Goal: Task Accomplishment & Management: Complete application form

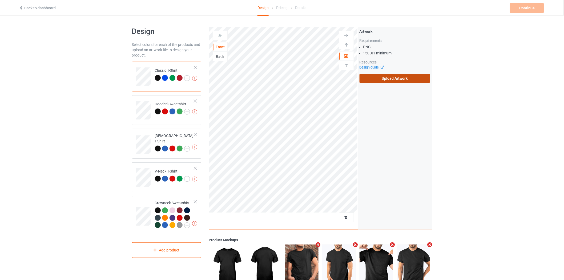
click at [389, 79] on label "Upload Artwork" at bounding box center [394, 78] width 71 height 9
click at [0, 0] on input "Upload Artwork" at bounding box center [0, 0] width 0 height 0
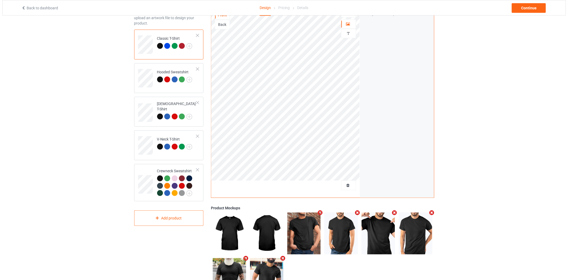
scroll to position [65, 0]
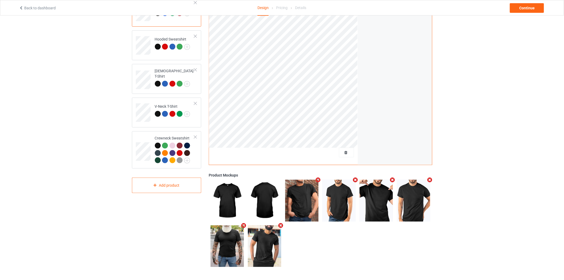
click at [355, 180] on icon "Remove mockup" at bounding box center [355, 180] width 7 height 6
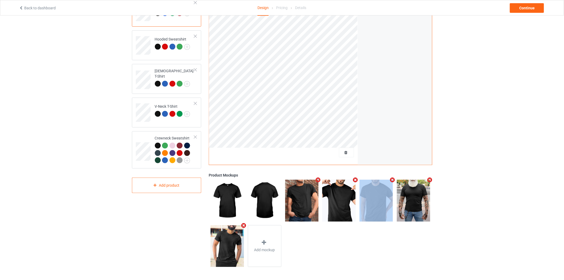
click at [355, 180] on icon "Remove mockup" at bounding box center [355, 180] width 7 height 6
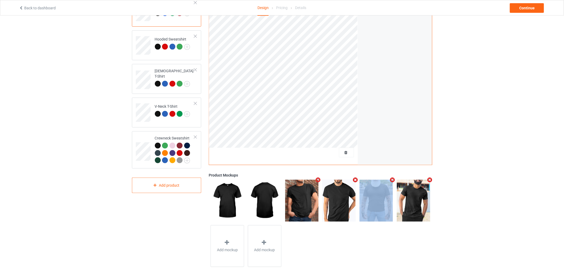
click at [355, 180] on icon "Remove mockup" at bounding box center [355, 180] width 7 height 6
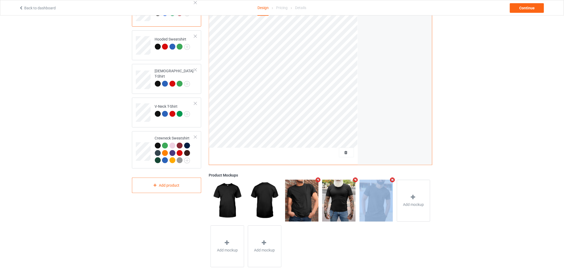
click at [355, 180] on icon "Remove mockup" at bounding box center [355, 180] width 7 height 6
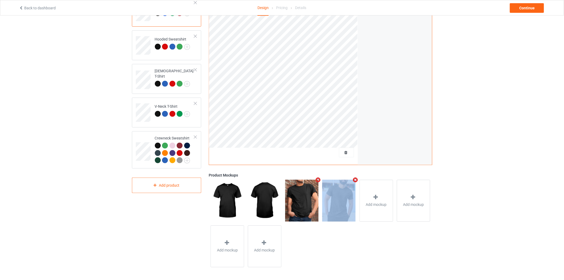
click at [355, 180] on icon "Remove mockup" at bounding box center [355, 180] width 7 height 6
click at [340, 203] on span "Add mockup" at bounding box center [338, 204] width 21 height 5
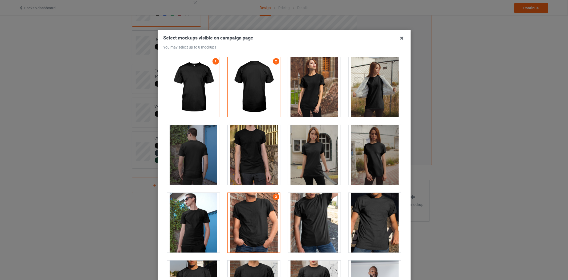
click at [253, 73] on div at bounding box center [254, 87] width 52 height 60
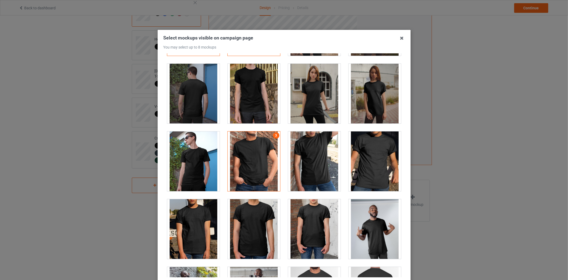
scroll to position [118, 0]
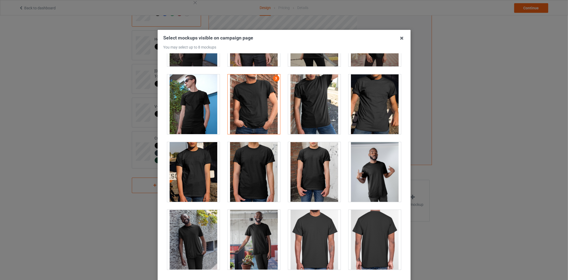
click at [355, 112] on div at bounding box center [375, 104] width 52 height 60
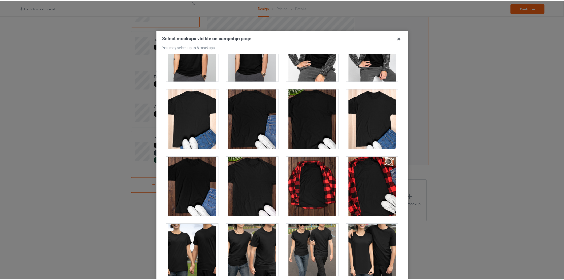
scroll to position [1687, 0]
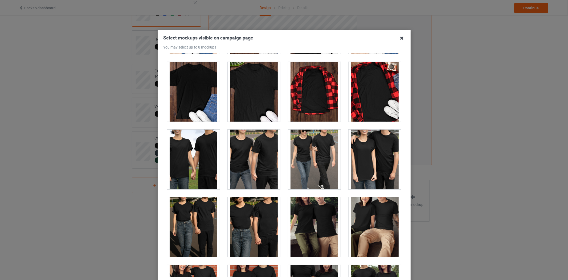
click at [403, 39] on icon at bounding box center [402, 38] width 9 height 9
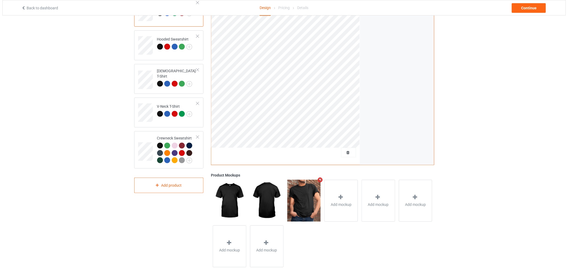
scroll to position [65, 0]
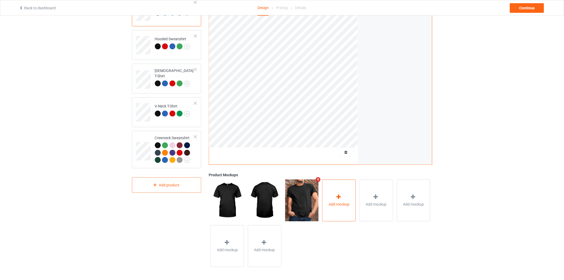
click at [337, 198] on icon at bounding box center [338, 197] width 7 height 6
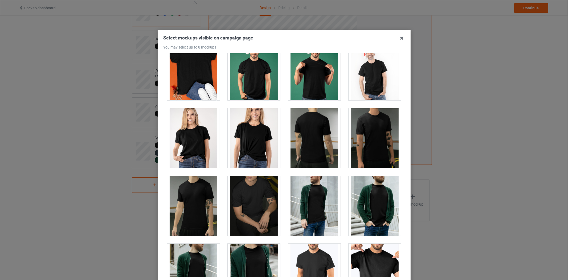
scroll to position [858, 0]
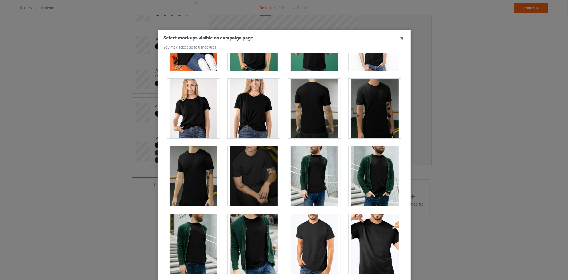
click at [359, 115] on div at bounding box center [375, 109] width 52 height 60
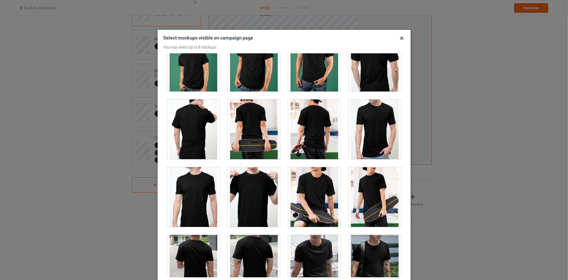
scroll to position [1184, 0]
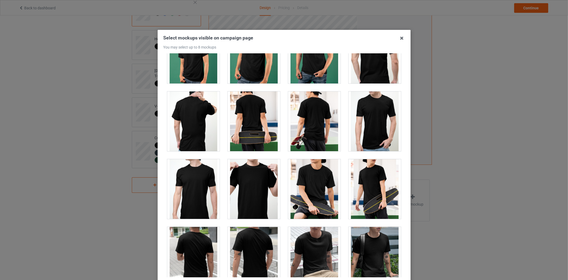
click at [301, 197] on div at bounding box center [314, 189] width 52 height 60
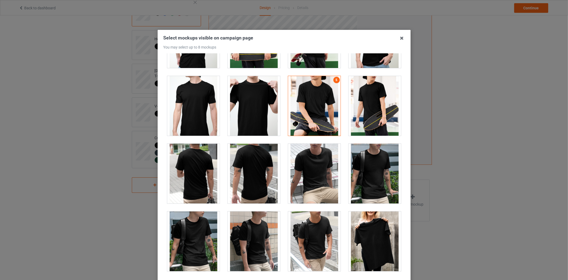
scroll to position [1272, 0]
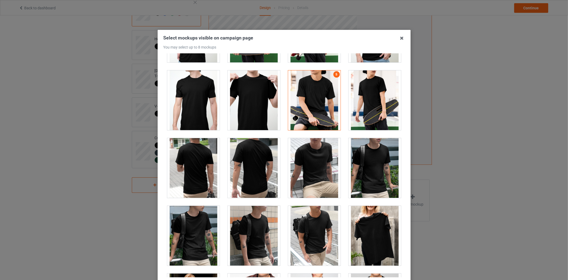
click at [308, 184] on div at bounding box center [314, 168] width 52 height 60
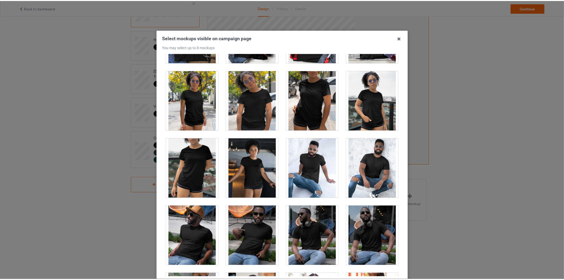
scroll to position [3492, 0]
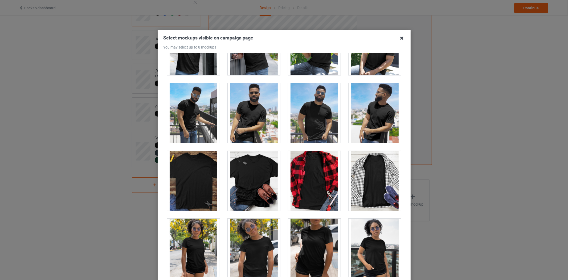
click at [399, 39] on icon at bounding box center [402, 38] width 9 height 9
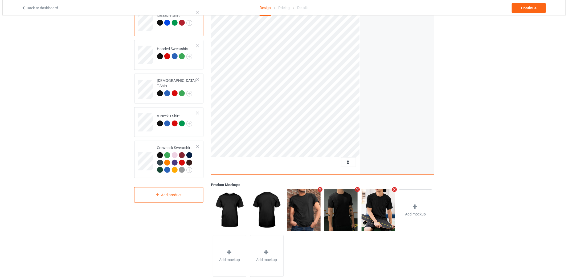
scroll to position [59, 0]
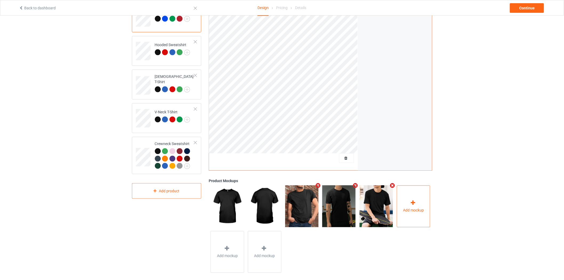
click at [417, 210] on span "Add mockup" at bounding box center [413, 209] width 21 height 5
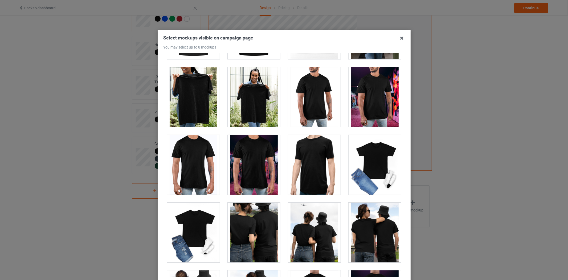
scroll to position [2426, 0]
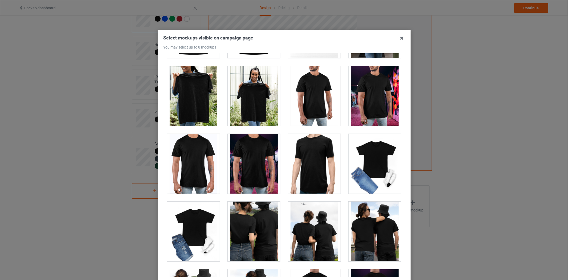
click at [363, 101] on div at bounding box center [375, 96] width 52 height 60
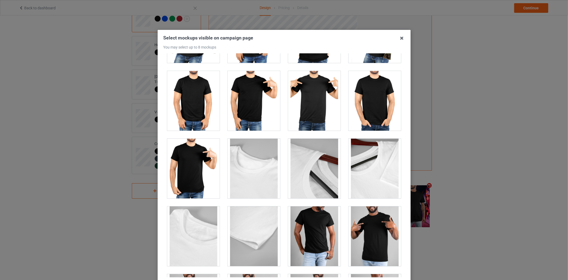
scroll to position [4675, 0]
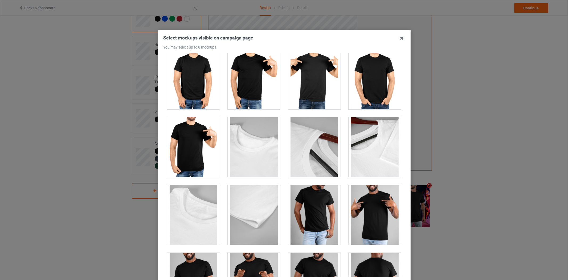
click at [204, 156] on div at bounding box center [193, 147] width 52 height 60
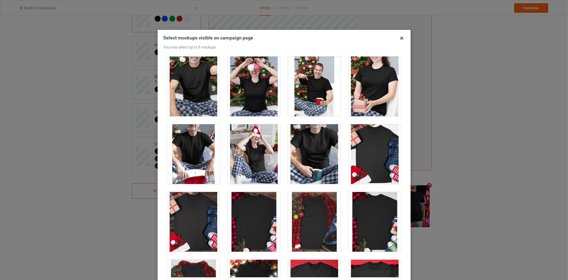
scroll to position [5563, 0]
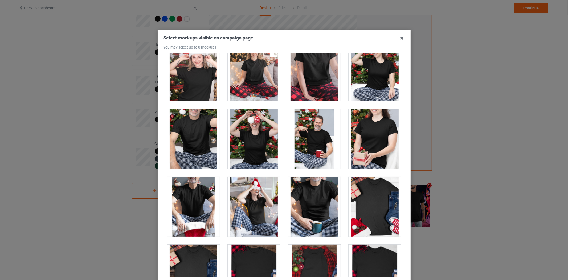
click at [297, 192] on div at bounding box center [314, 207] width 52 height 60
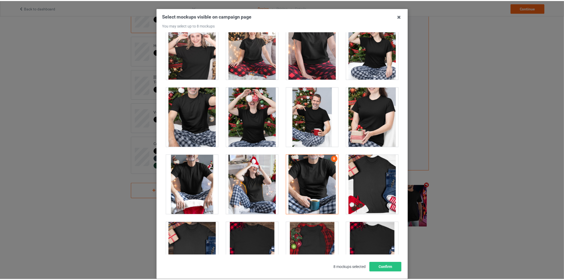
scroll to position [51, 0]
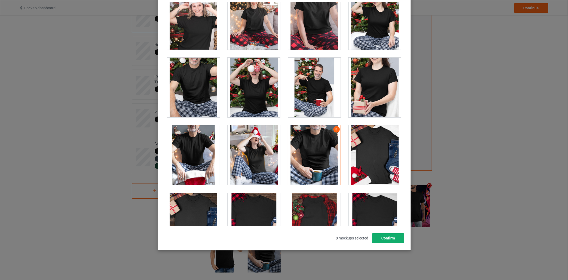
click at [395, 234] on button "Confirm" at bounding box center [388, 238] width 32 height 10
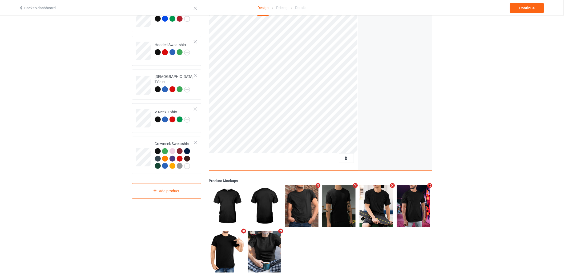
scroll to position [0, 0]
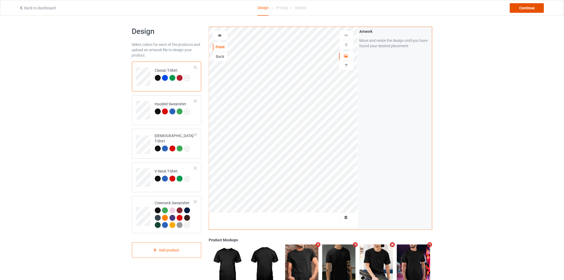
click at [518, 5] on div "Continue" at bounding box center [526, 8] width 34 height 10
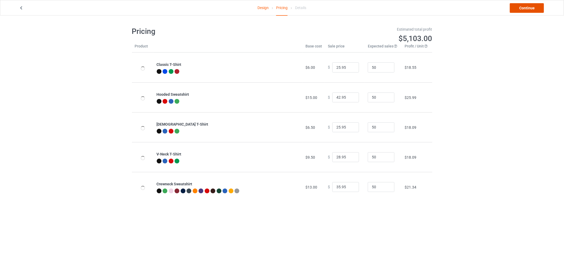
click at [518, 10] on link "Continue" at bounding box center [526, 8] width 34 height 10
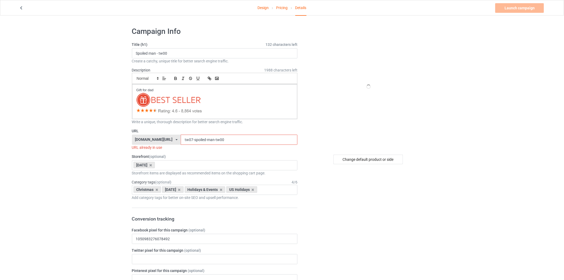
drag, startPoint x: 218, startPoint y: 141, endPoint x: 181, endPoint y: 139, distance: 37.0
click at [181, 139] on input "tw07-spoiled-man-tw00" at bounding box center [239, 139] width 117 height 10
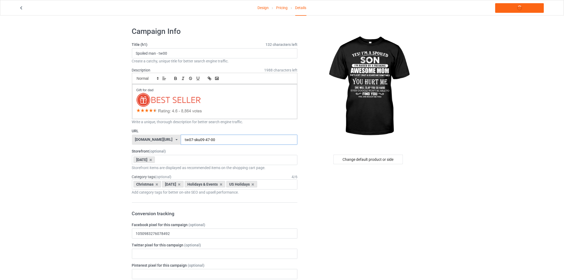
type input "tw07-sku09-47-00"
drag, startPoint x: 156, startPoint y: 53, endPoint x: 150, endPoint y: 52, distance: 6.3
click at [150, 52] on input "Spoiled man - tw00" at bounding box center [215, 53] width 166 height 10
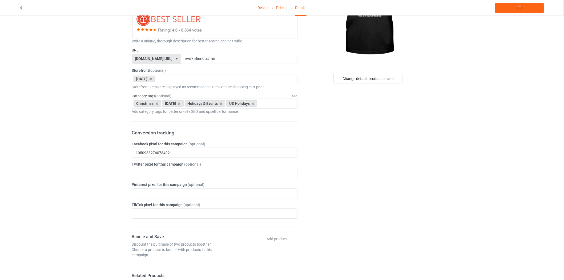
scroll to position [5, 0]
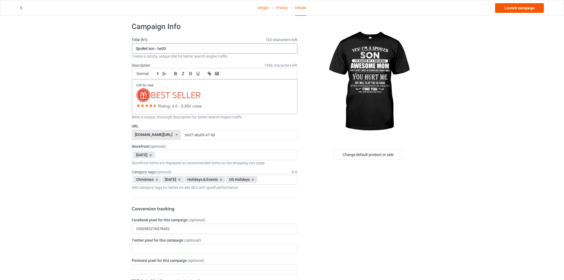
type input "Spoiled son - tw00"
click at [513, 5] on link "Launch campaign" at bounding box center [519, 8] width 49 height 10
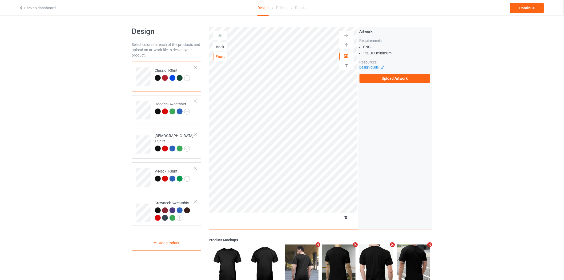
click at [219, 48] on div "Back" at bounding box center [220, 46] width 14 height 5
click at [369, 78] on label "Upload Artwork" at bounding box center [394, 78] width 71 height 9
click at [0, 0] on input "Upload Artwork" at bounding box center [0, 0] width 0 height 0
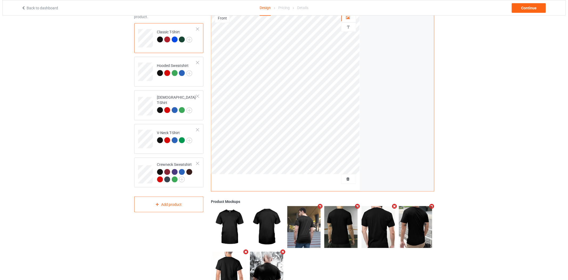
scroll to position [65, 0]
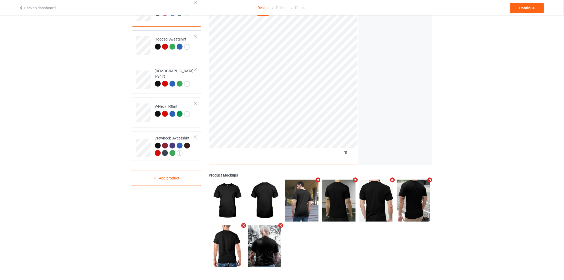
click at [317, 179] on icon "Remove mockup" at bounding box center [318, 180] width 7 height 6
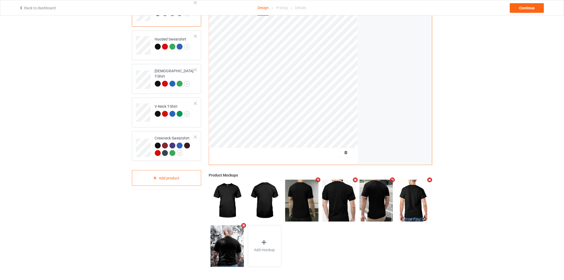
click at [317, 178] on icon "Remove mockup" at bounding box center [318, 180] width 7 height 6
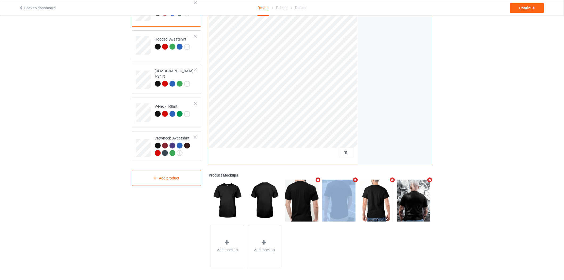
click at [317, 178] on icon "Remove mockup" at bounding box center [318, 180] width 7 height 6
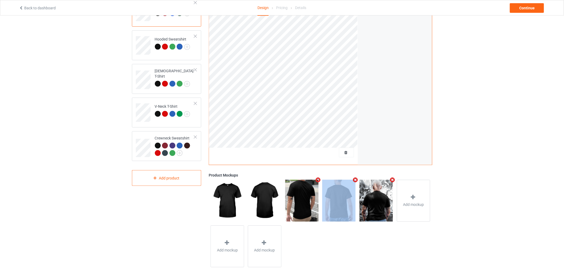
click at [317, 178] on icon "Remove mockup" at bounding box center [318, 180] width 7 height 6
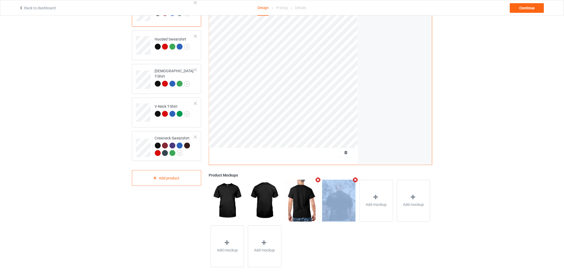
click at [317, 178] on icon "Remove mockup" at bounding box center [318, 180] width 7 height 6
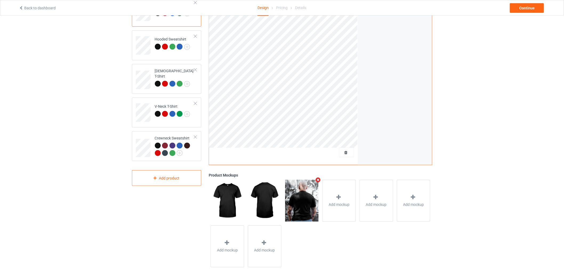
click at [317, 178] on icon "Remove mockup" at bounding box center [318, 180] width 7 height 6
click at [300, 188] on div "Add mockup" at bounding box center [302, 201] width 34 height 42
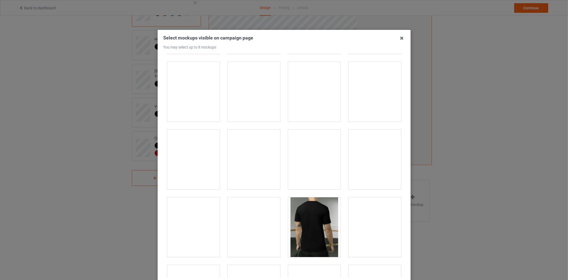
scroll to position [799, 0]
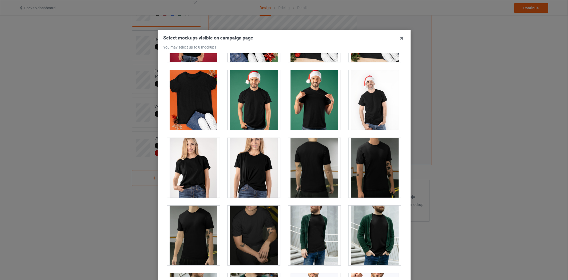
click at [309, 164] on div at bounding box center [314, 168] width 52 height 60
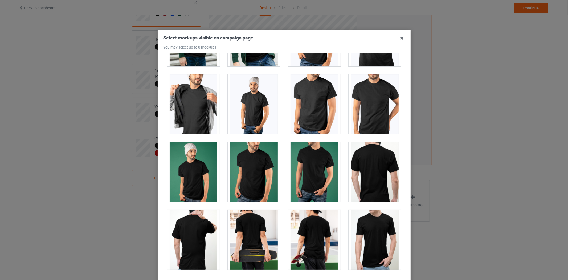
scroll to position [1095, 0]
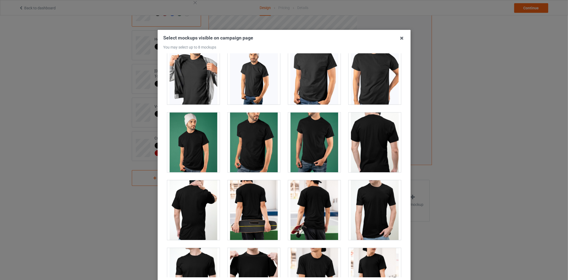
click at [362, 140] on div at bounding box center [375, 142] width 52 height 60
click at [321, 213] on div at bounding box center [314, 210] width 52 height 60
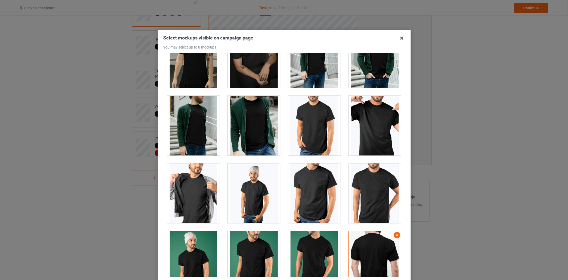
scroll to position [1006, 0]
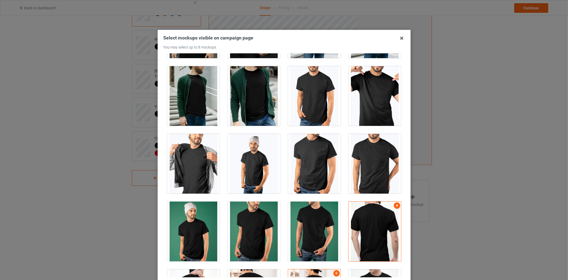
click at [362, 217] on div at bounding box center [375, 231] width 52 height 60
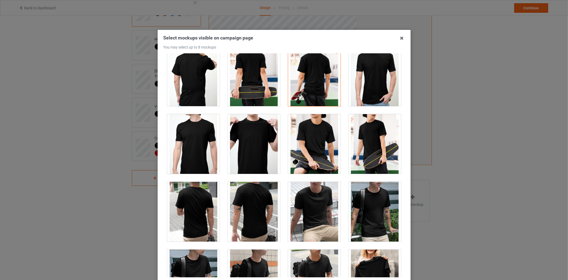
scroll to position [1243, 0]
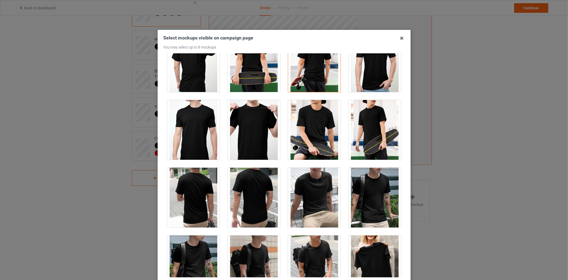
click at [241, 190] on div at bounding box center [254, 198] width 52 height 60
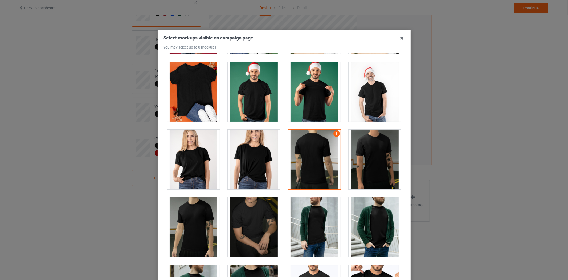
scroll to position [740, 0]
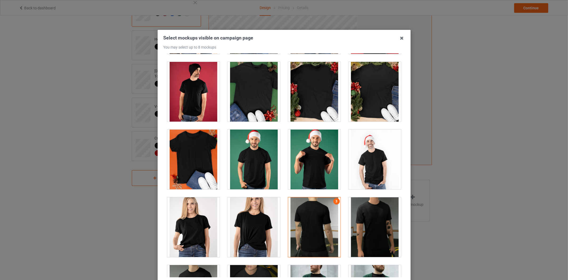
click at [322, 215] on div at bounding box center [314, 227] width 52 height 60
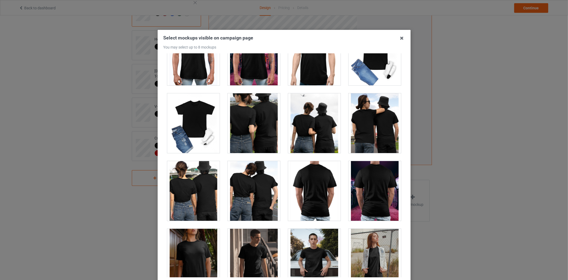
scroll to position [2545, 0]
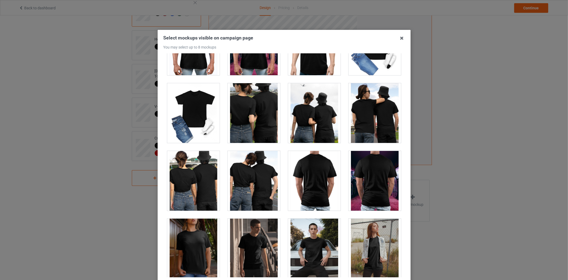
click at [302, 174] on div at bounding box center [314, 181] width 52 height 60
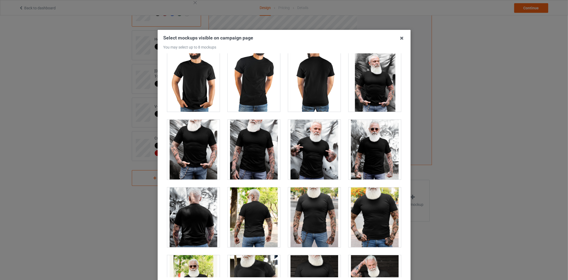
scroll to position [4202, 0]
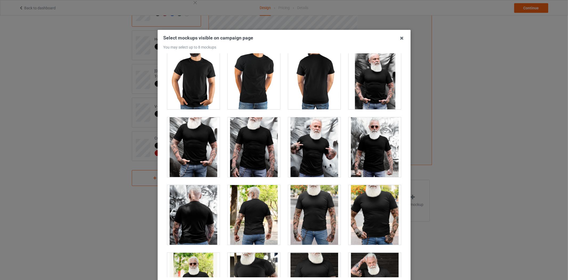
click at [262, 213] on div at bounding box center [254, 215] width 52 height 60
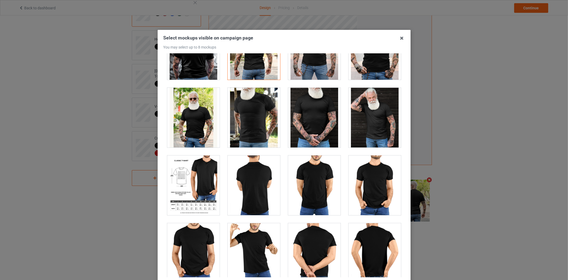
scroll to position [4379, 0]
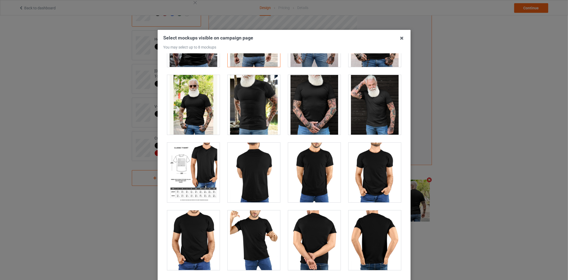
click at [259, 177] on div at bounding box center [254, 172] width 52 height 60
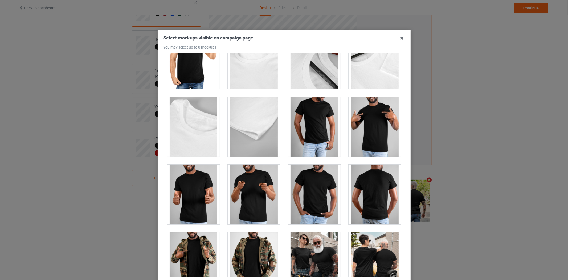
scroll to position [4764, 0]
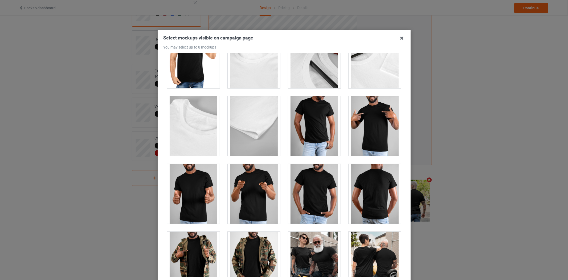
click at [356, 190] on div at bounding box center [375, 194] width 52 height 60
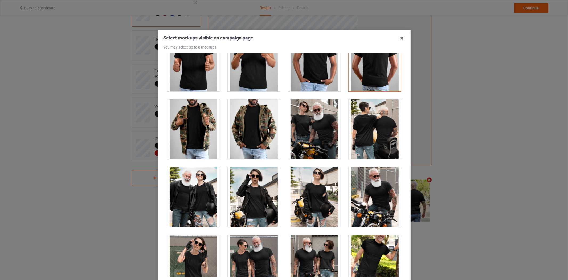
scroll to position [4794, 0]
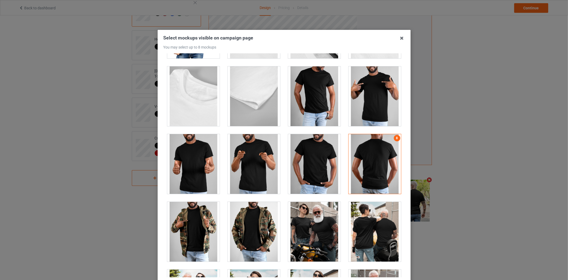
click at [376, 168] on div at bounding box center [375, 164] width 52 height 60
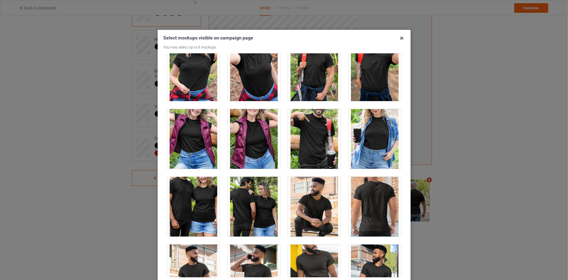
scroll to position [6125, 0]
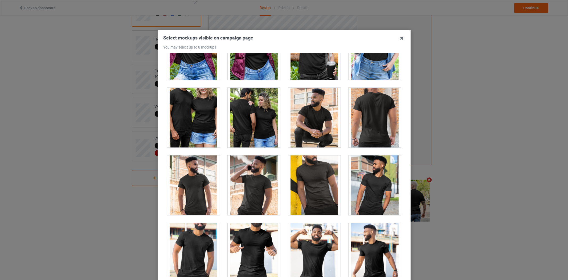
click at [374, 129] on div at bounding box center [375, 118] width 52 height 60
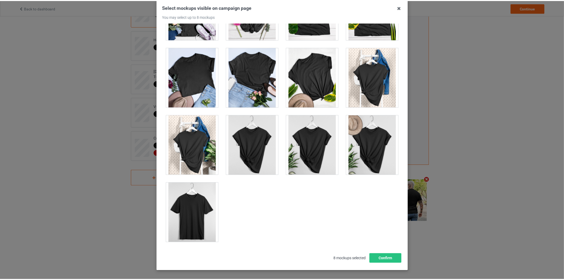
scroll to position [51, 0]
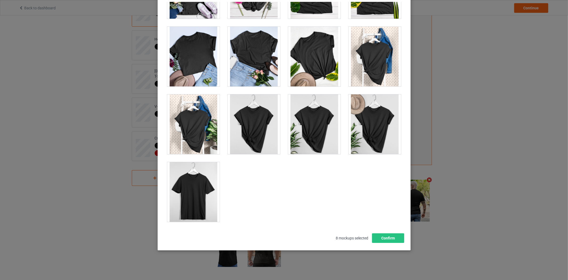
click at [390, 232] on div "Select mockups visible on campaign page You may select up to 8 mockups 1 2 3 4 …" at bounding box center [284, 112] width 242 height 259
click at [389, 235] on button "Confirm" at bounding box center [388, 238] width 32 height 10
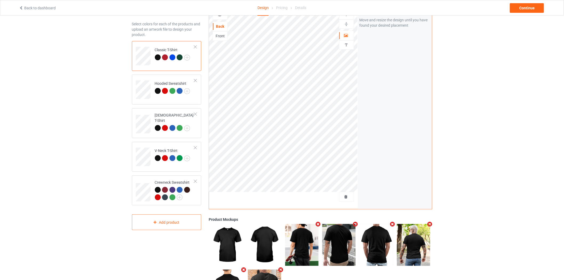
scroll to position [0, 0]
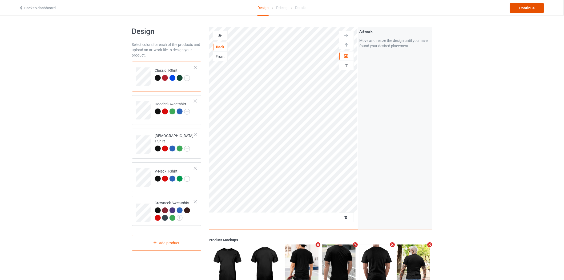
click at [526, 7] on div "Continue" at bounding box center [526, 8] width 34 height 10
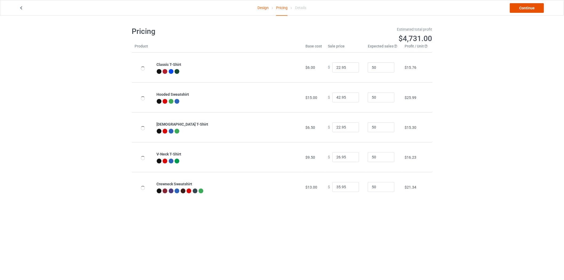
click at [525, 7] on link "Continue" at bounding box center [526, 8] width 34 height 10
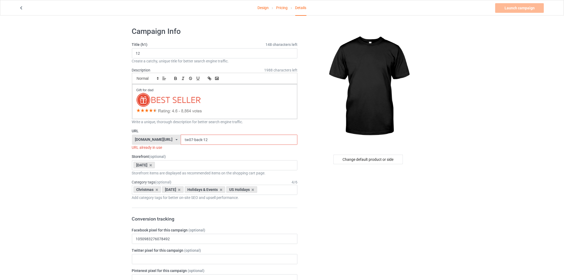
click at [193, 143] on input "tw07-back-12" at bounding box center [239, 139] width 117 height 10
click at [194, 142] on input "tw07-back-12" at bounding box center [239, 139] width 117 height 10
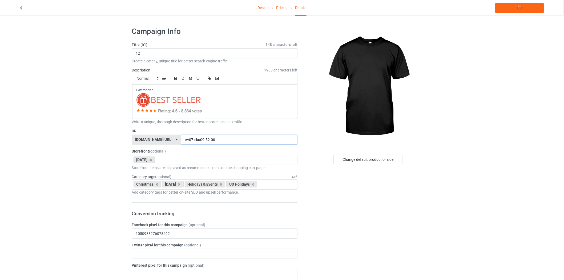
type input "tw07-sku09-52-00"
click at [160, 55] on input "12" at bounding box center [215, 53] width 166 height 10
type input "t"
type input "Spoiled son - black - tw00"
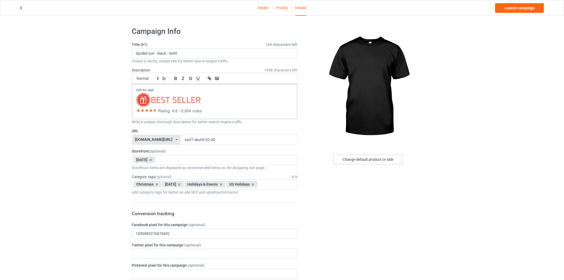
click at [374, 156] on div "Change default product or side" at bounding box center [368, 159] width 70 height 10
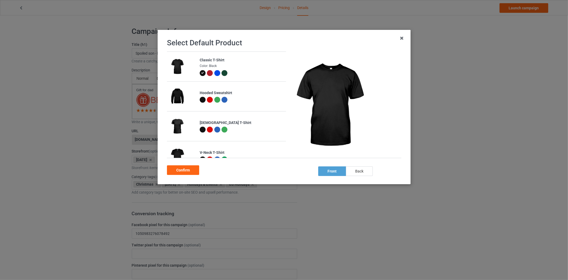
click at [356, 171] on div "back" at bounding box center [359, 171] width 27 height 10
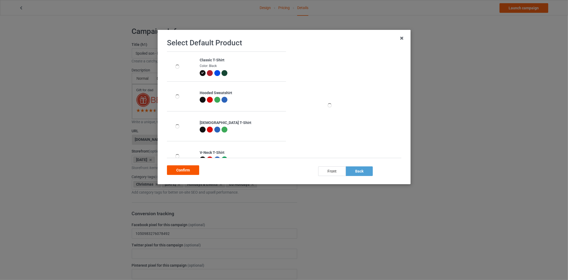
click at [185, 168] on div "Confirm" at bounding box center [183, 170] width 32 height 10
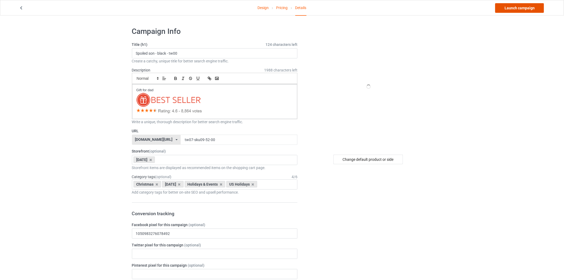
click at [528, 7] on link "Launch campaign" at bounding box center [519, 8] width 49 height 10
